Goal: Task Accomplishment & Management: Use online tool/utility

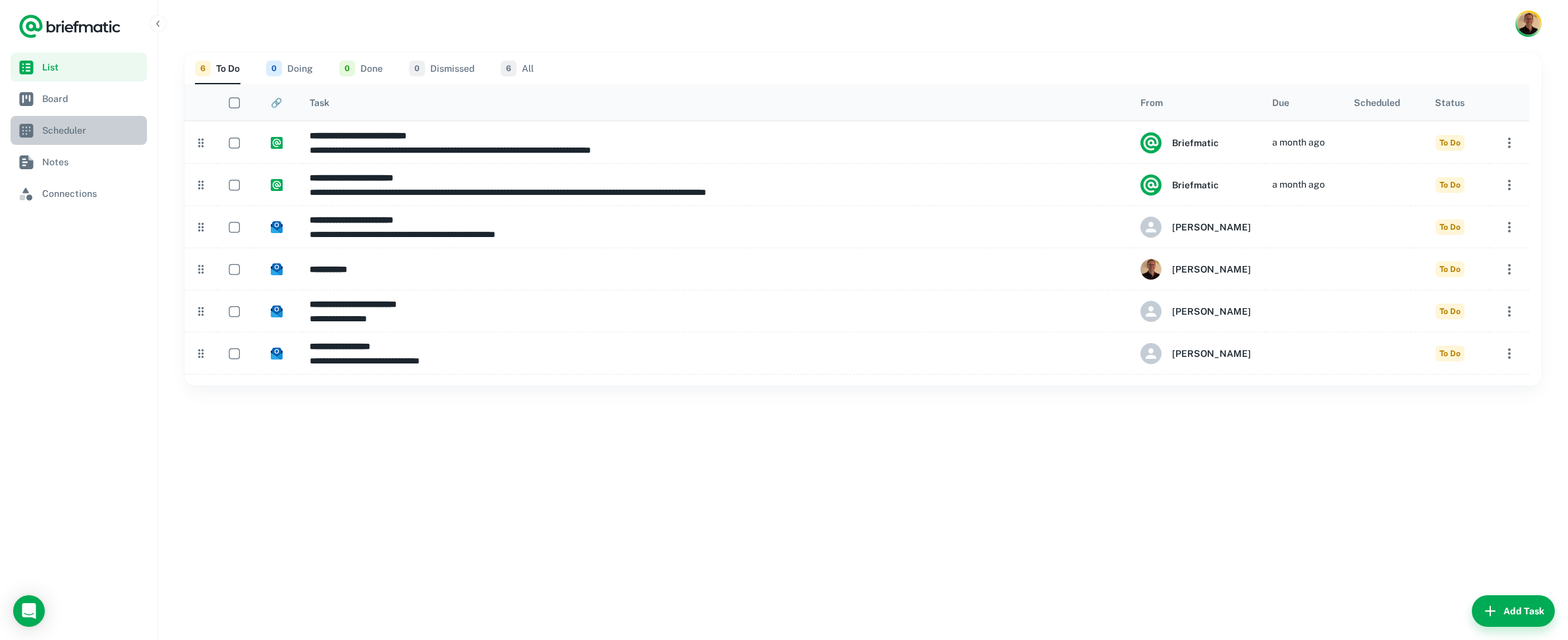
click at [57, 130] on span "Scheduler" at bounding box center [92, 130] width 100 height 14
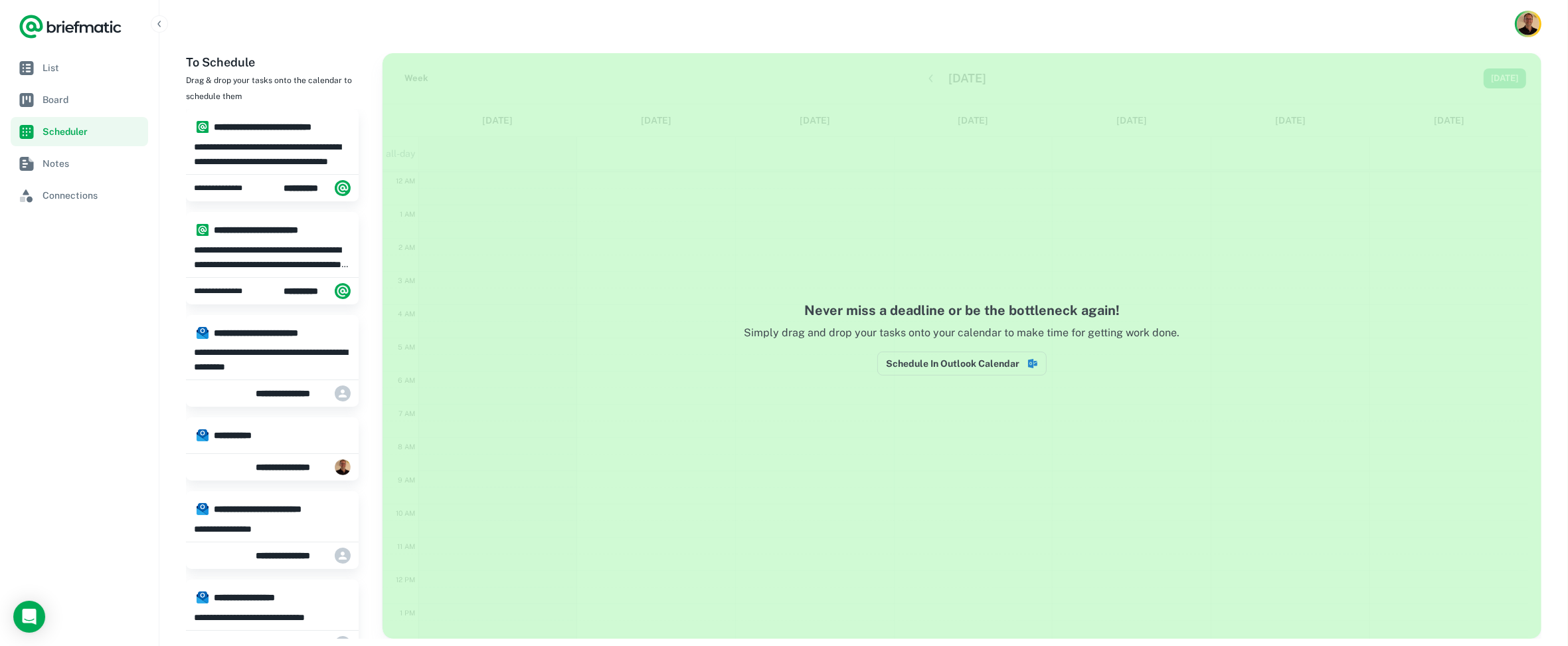
scroll to position [202, 0]
click at [969, 362] on button "Schedule In Outlook Calendar" at bounding box center [962, 363] width 170 height 24
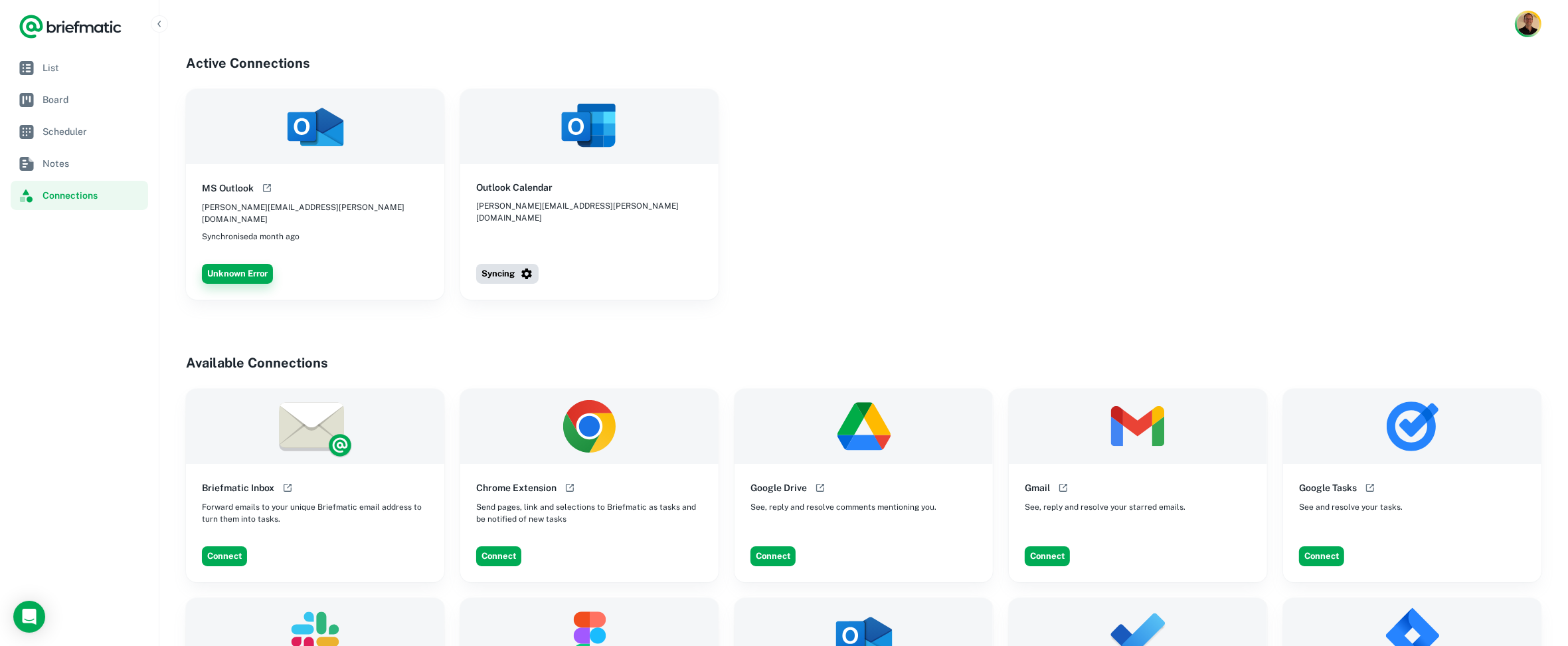
click at [246, 264] on button "Unknown Error" at bounding box center [238, 274] width 71 height 20
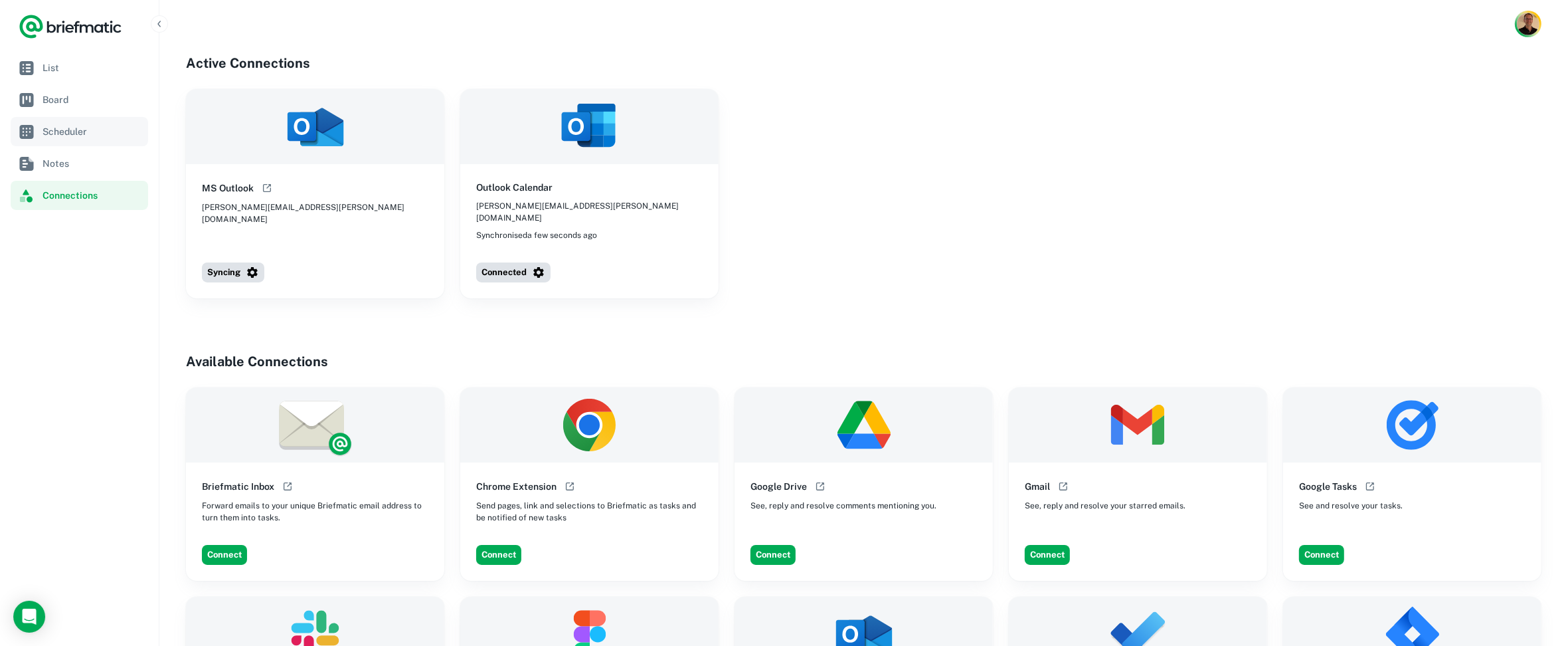
click at [46, 133] on span "Scheduler" at bounding box center [92, 132] width 100 height 14
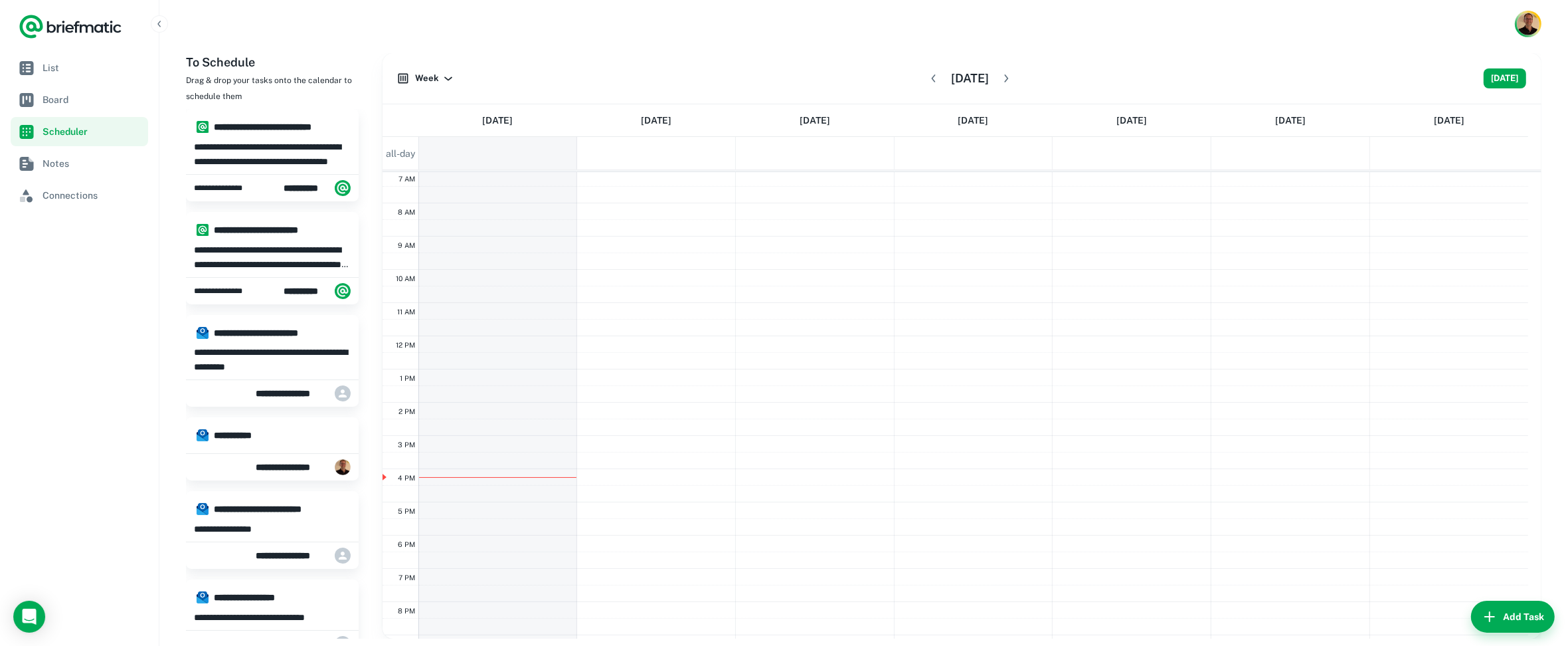
scroll to position [346, 0]
click at [927, 77] on icon "button" at bounding box center [934, 78] width 13 height 13
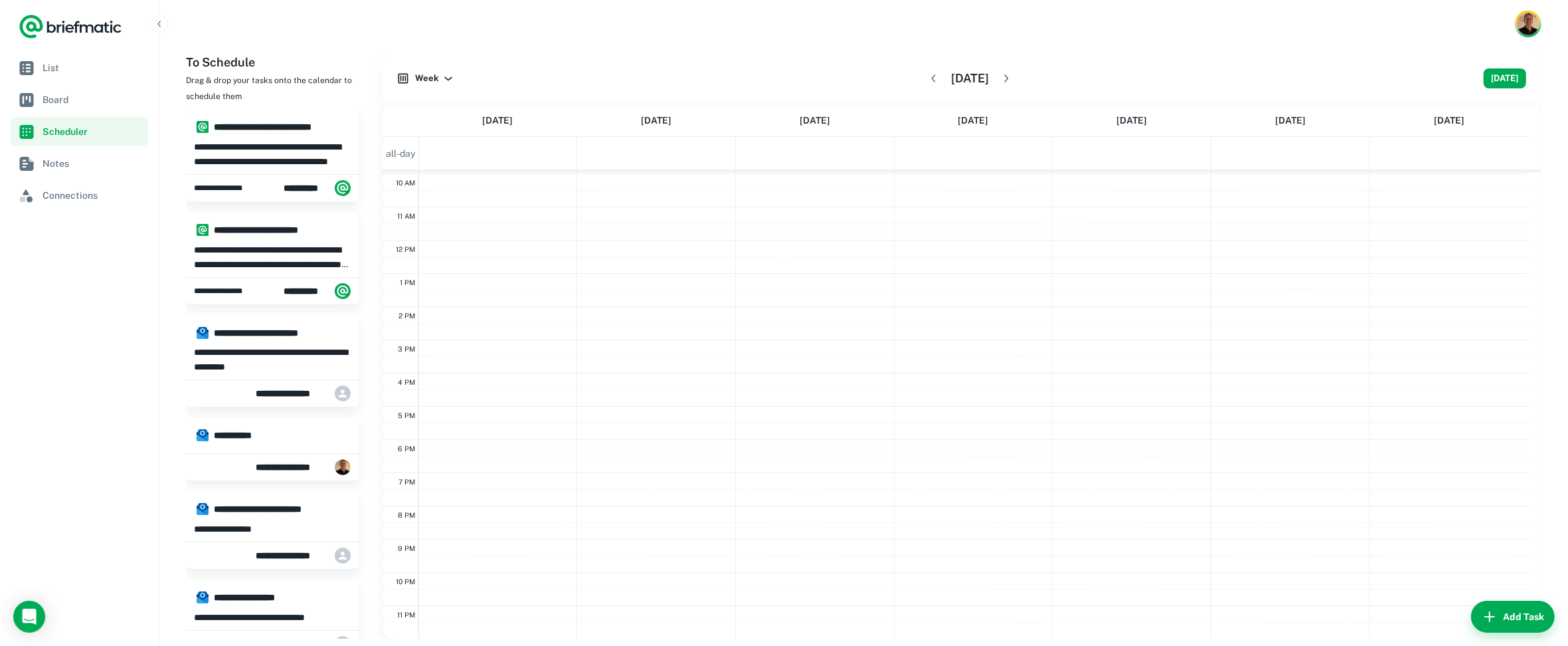
click at [1013, 74] on icon "button" at bounding box center [1006, 78] width 13 height 13
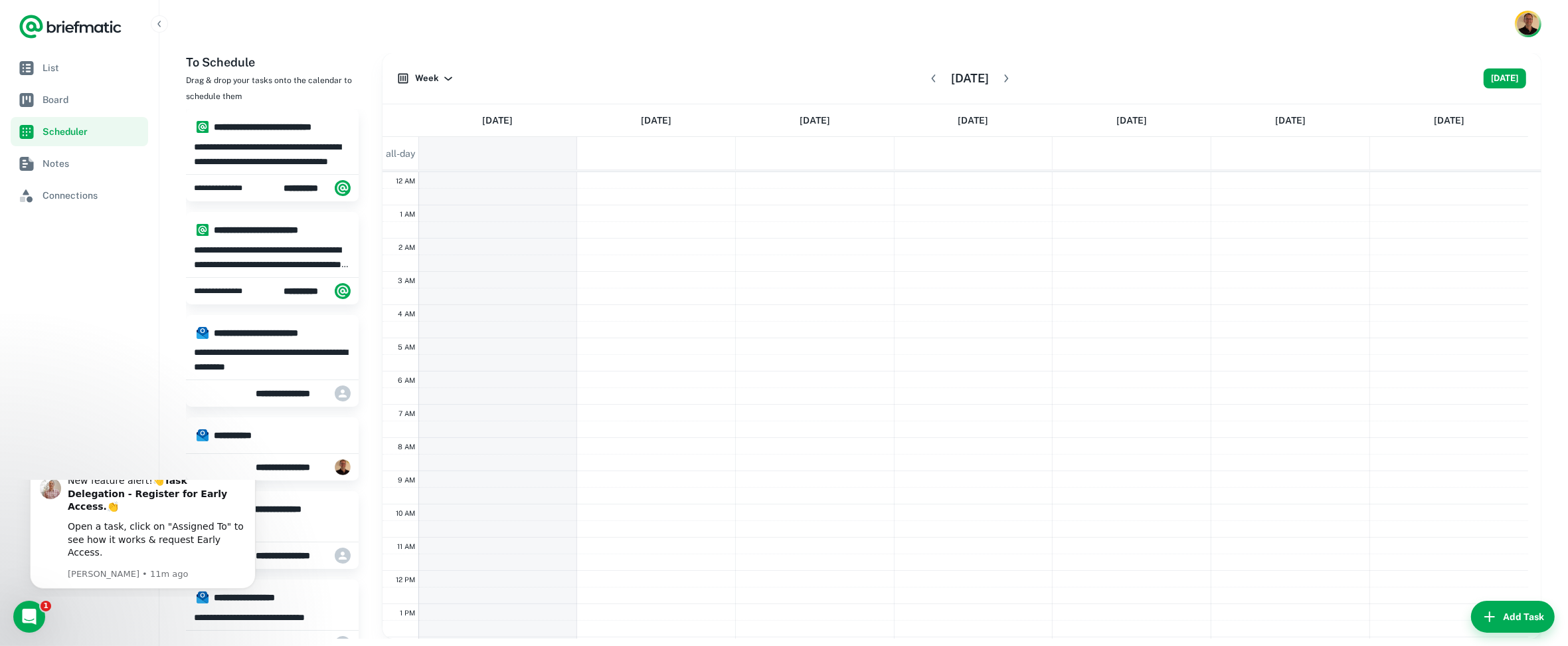
scroll to position [0, 0]
click at [1533, 27] on img "Account button" at bounding box center [1528, 24] width 23 height 23
click at [1459, 141] on button "Logout" at bounding box center [1478, 137] width 122 height 24
